Goal: Information Seeking & Learning: Learn about a topic

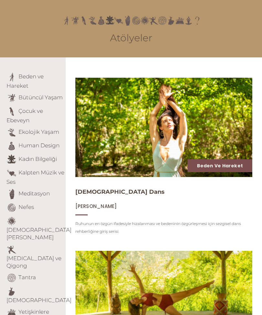
scroll to position [38, 0]
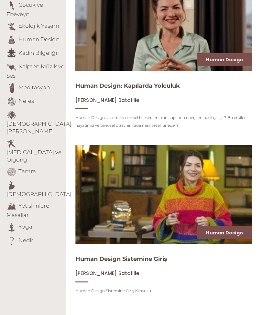
scroll to position [144, 0]
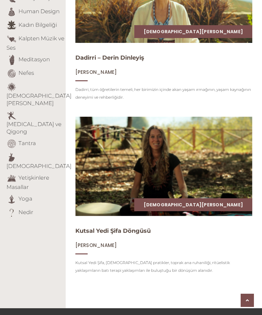
scroll to position [172, 0]
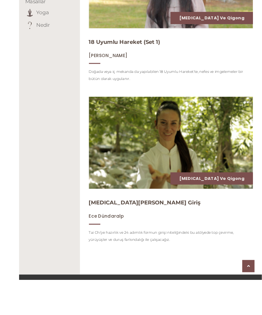
scroll to position [398, 0]
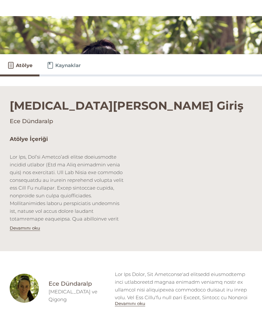
scroll to position [2, 0]
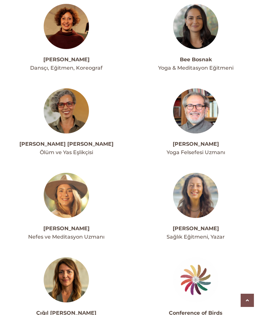
scroll to position [541, 0]
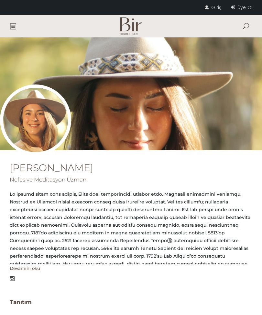
click at [10, 28] on span at bounding box center [13, 26] width 6 height 6
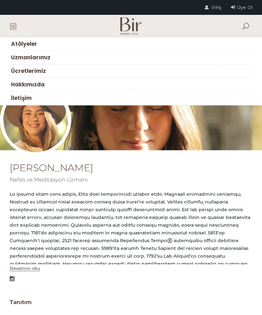
click at [12, 26] on span at bounding box center [13, 26] width 6 height 6
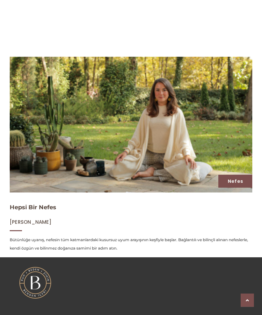
scroll to position [437, 0]
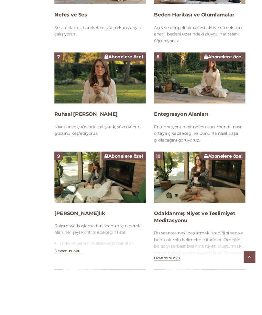
scroll to position [854, 0]
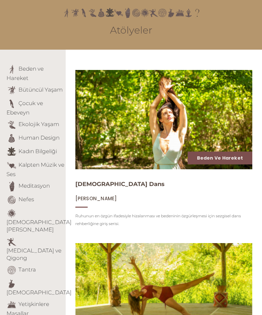
scroll to position [51, 0]
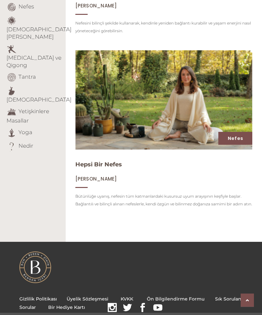
scroll to position [254, 0]
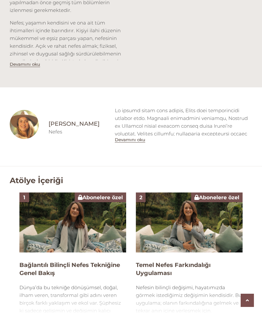
scroll to position [273, 0]
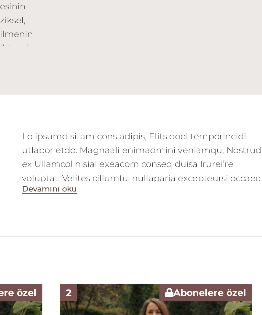
click at [115, 141] on button "Devamını oku" at bounding box center [130, 143] width 30 height 5
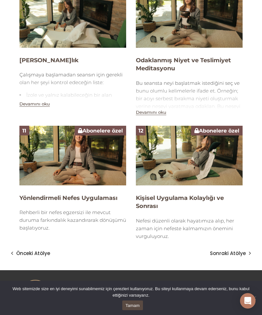
scroll to position [1205, 0]
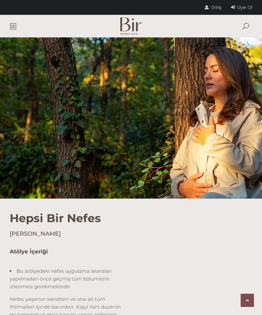
scroll to position [918, 0]
